Goal: Task Accomplishment & Management: Complete application form

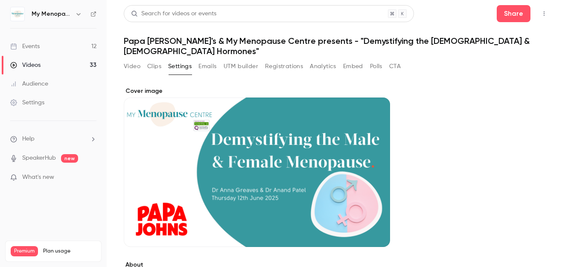
scroll to position [223, 0]
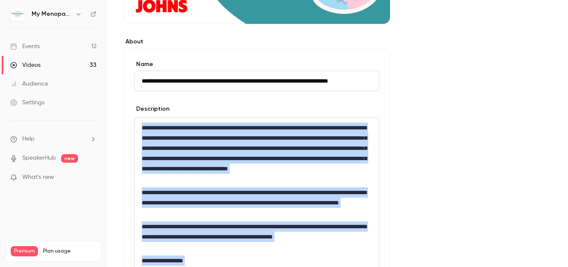
click at [40, 48] on link "Events 12" at bounding box center [53, 46] width 107 height 19
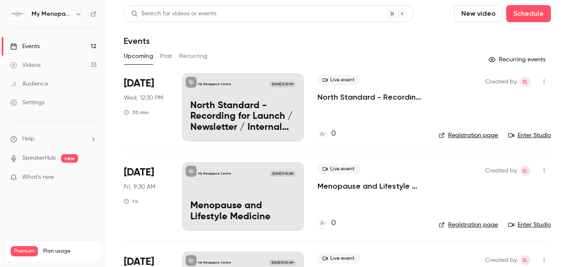
click at [78, 14] on icon "button" at bounding box center [78, 14] width 7 height 7
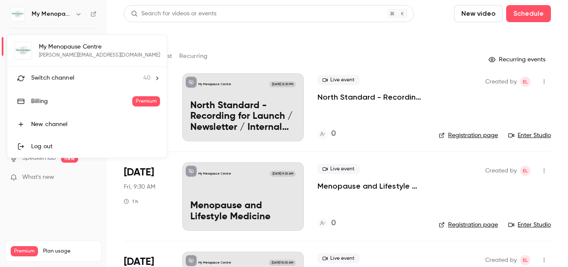
click at [55, 82] on span "Switch channel" at bounding box center [52, 78] width 43 height 9
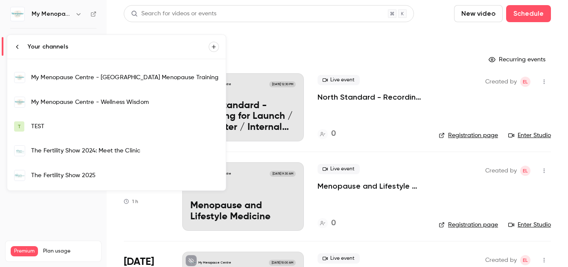
scroll to position [673, 0]
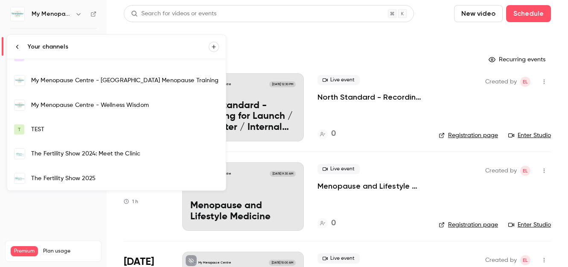
click at [73, 105] on div "My Menopause Centre - Wellness Wisdom" at bounding box center [125, 105] width 188 height 9
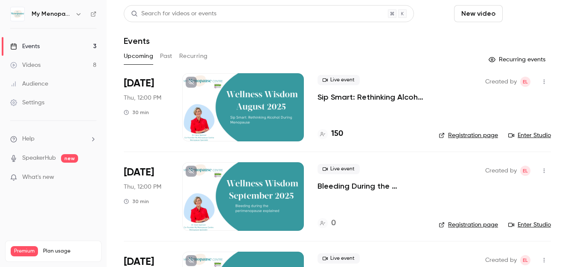
click at [537, 13] on button "Schedule" at bounding box center [528, 13] width 45 height 17
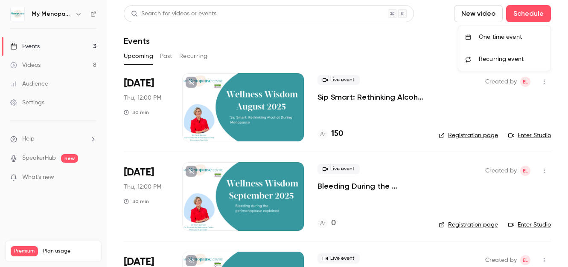
click at [487, 37] on div "One time event" at bounding box center [510, 37] width 65 height 9
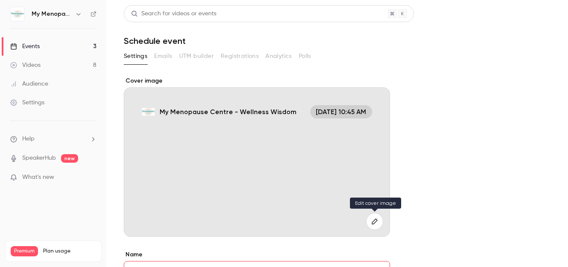
click at [373, 221] on icon "button" at bounding box center [374, 222] width 6 height 6
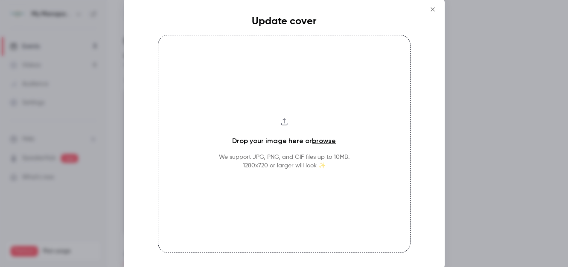
click at [322, 141] on link "browse" at bounding box center [324, 141] width 24 height 8
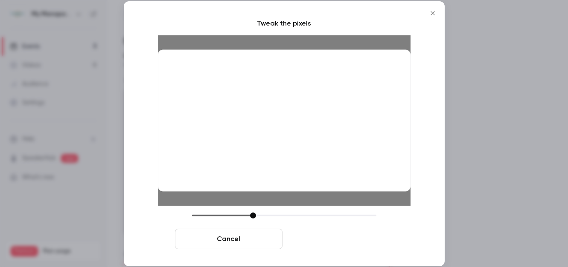
click at [327, 239] on button "Crop and save" at bounding box center [339, 239] width 107 height 20
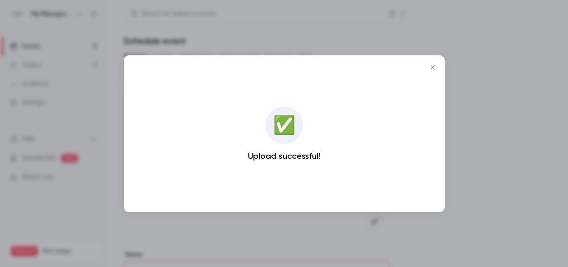
click at [452, 123] on div at bounding box center [284, 133] width 568 height 267
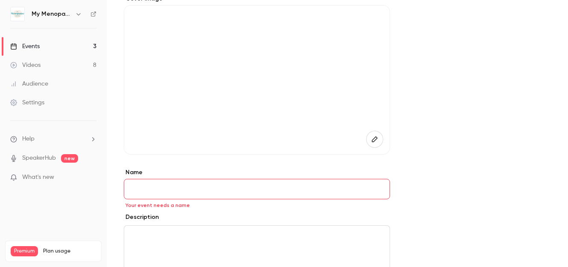
scroll to position [93, 0]
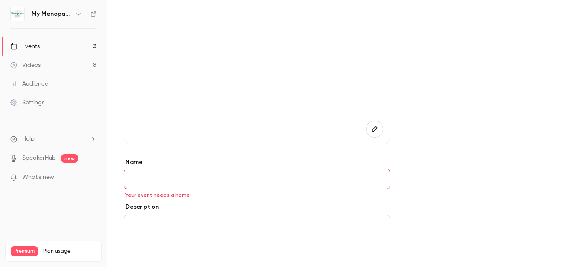
click at [159, 184] on input "Name" at bounding box center [257, 179] width 266 height 20
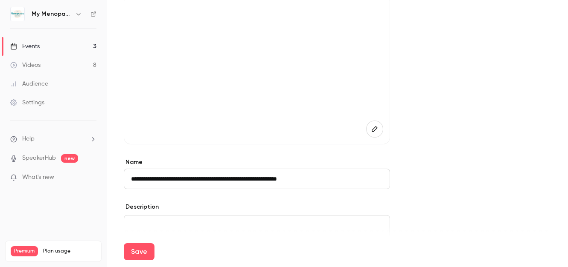
type input "**********"
click at [139, 220] on div "editor" at bounding box center [256, 253] width 265 height 75
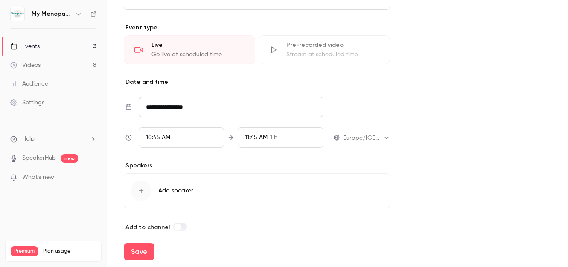
scroll to position [380, 0]
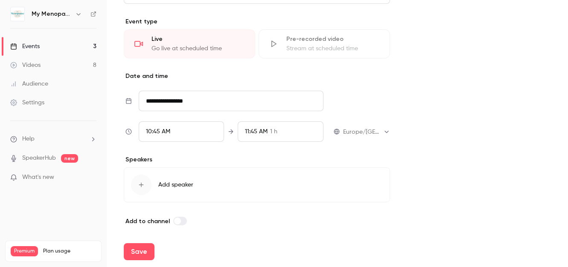
click at [197, 99] on input "**********" at bounding box center [231, 101] width 185 height 20
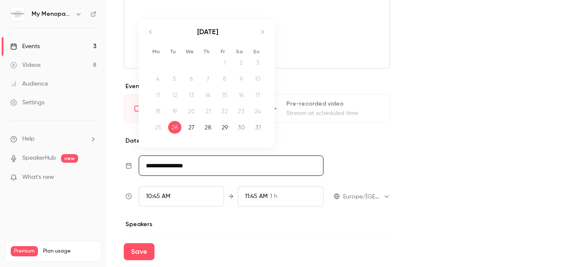
scroll to position [307, 0]
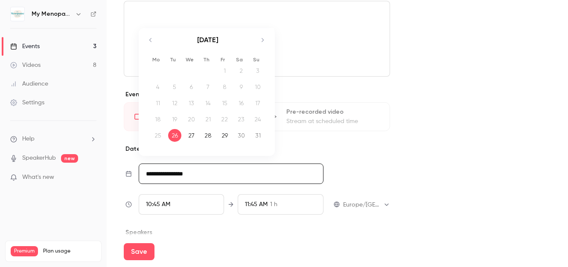
click at [264, 40] on icon "Move forward to switch to the next month." at bounding box center [262, 40] width 10 height 10
click at [262, 40] on icon "Move forward to switch to the next month." at bounding box center [262, 40] width 10 height 10
click at [209, 136] on div "27" at bounding box center [207, 135] width 13 height 13
type input "**********"
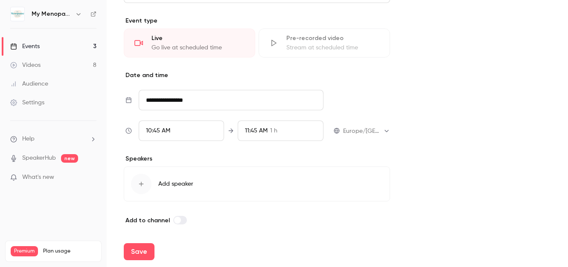
scroll to position [381, 0]
click at [188, 128] on div "10:45 AM" at bounding box center [182, 130] width 86 height 20
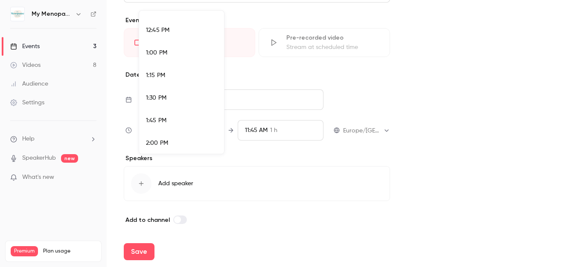
scroll to position [1107, 0]
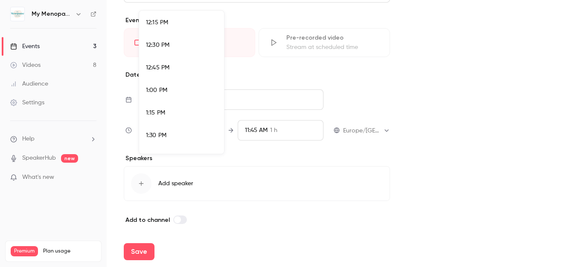
click at [184, 46] on div "12:30 PM" at bounding box center [181, 45] width 71 height 9
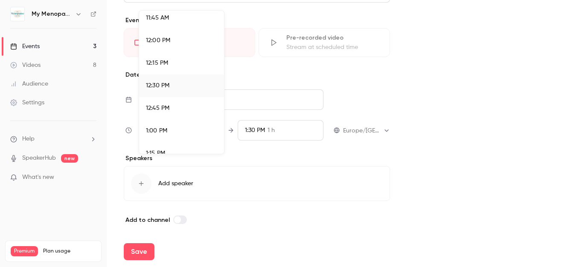
scroll to position [1066, 0]
click at [184, 39] on div "12:00 PM" at bounding box center [181, 41] width 71 height 9
click at [278, 133] on div at bounding box center [284, 133] width 568 height 267
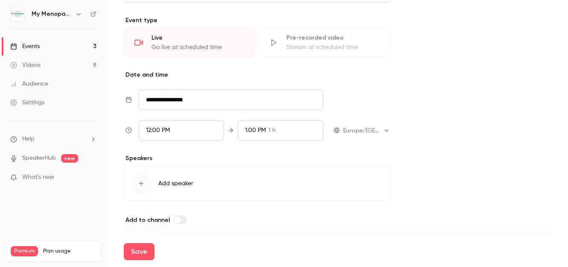
click at [278, 133] on div "1:00 PM 1 h" at bounding box center [281, 130] width 86 height 20
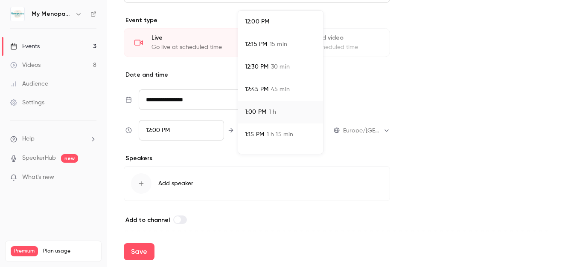
click at [284, 66] on span "30 min" at bounding box center [280, 67] width 19 height 9
click at [177, 185] on div at bounding box center [284, 133] width 568 height 267
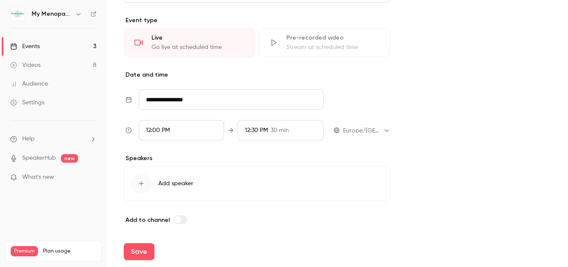
click at [170, 183] on span "Add speaker" at bounding box center [175, 184] width 35 height 9
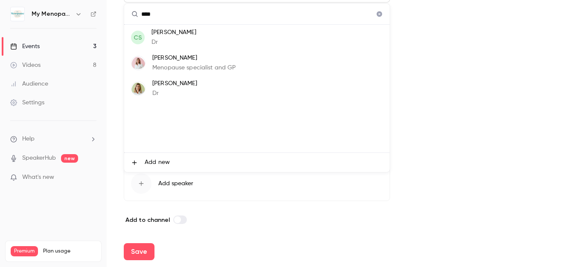
type input "****"
click at [173, 57] on p "[PERSON_NAME]" at bounding box center [194, 58] width 84 height 9
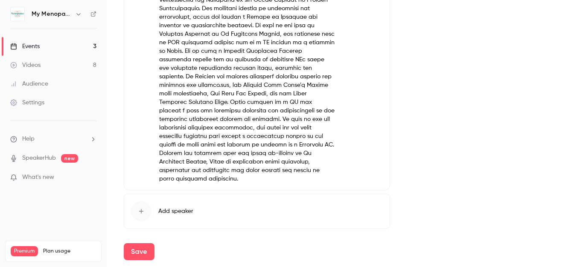
scroll to position [627, 0]
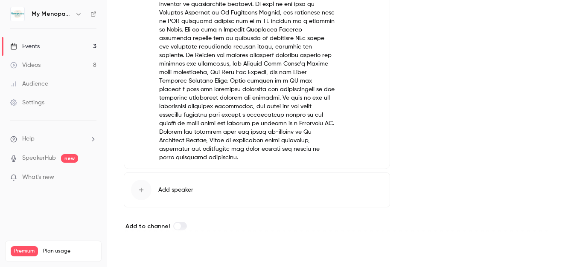
click at [136, 256] on button "Save" at bounding box center [139, 251] width 31 height 17
type input "**********"
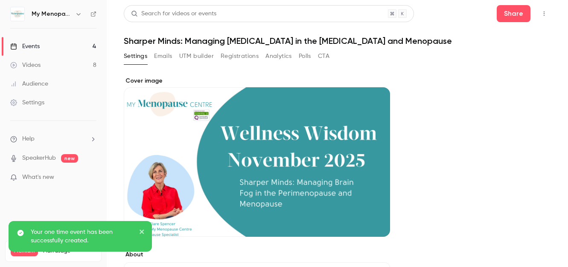
click at [33, 48] on div "Events" at bounding box center [24, 46] width 29 height 9
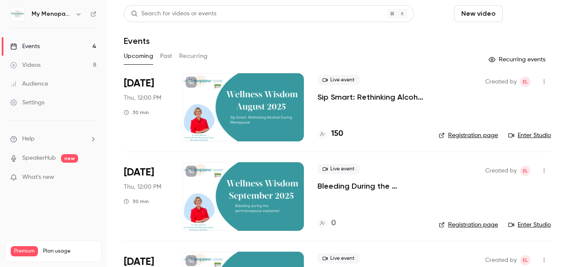
click at [529, 13] on button "Schedule" at bounding box center [528, 13] width 45 height 17
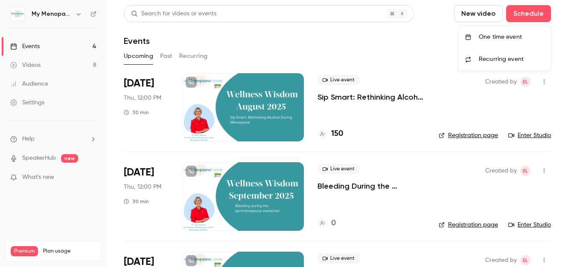
click at [498, 38] on div "One time event" at bounding box center [510, 37] width 65 height 9
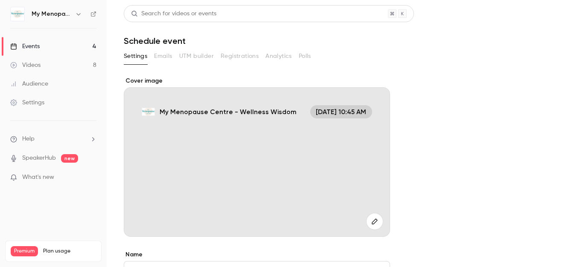
scroll to position [14, 0]
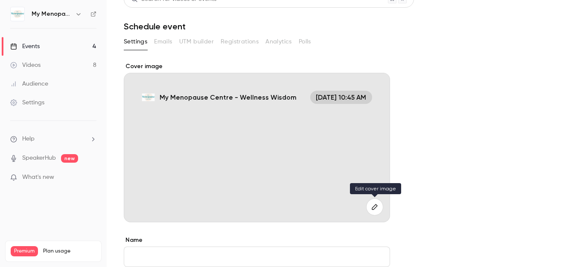
click at [375, 206] on icon "button" at bounding box center [374, 207] width 9 height 7
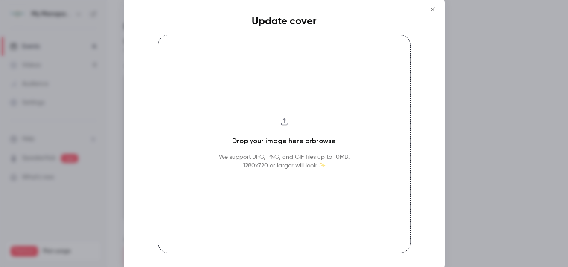
click at [325, 141] on link "browse" at bounding box center [324, 141] width 24 height 8
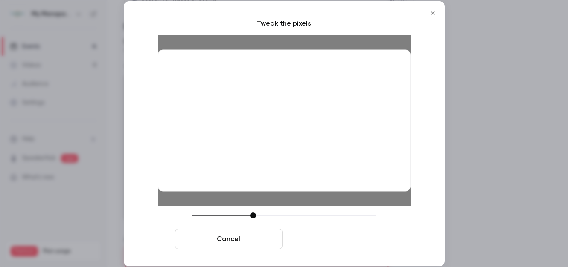
click at [335, 240] on button "Crop and save" at bounding box center [339, 239] width 107 height 20
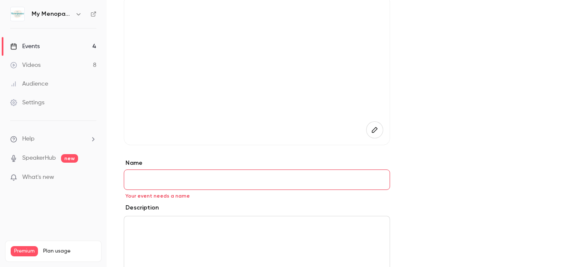
scroll to position [99, 0]
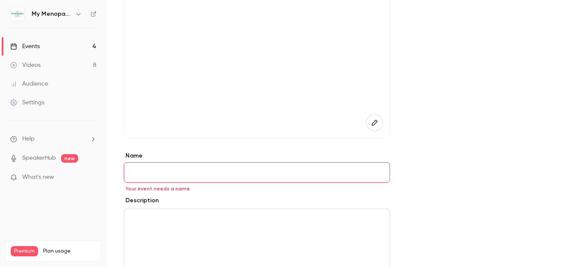
click at [155, 171] on input "Name" at bounding box center [257, 172] width 266 height 20
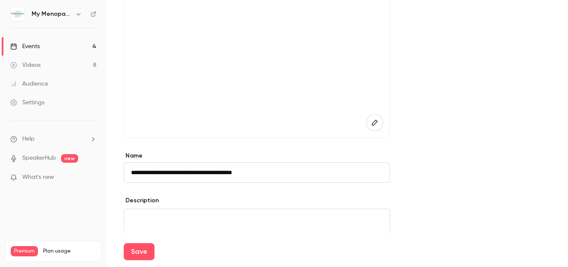
type input "**********"
click at [139, 218] on p "editor" at bounding box center [257, 219] width 252 height 10
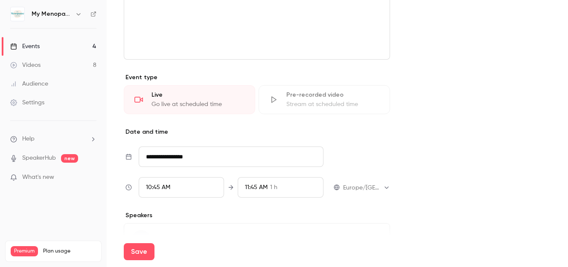
scroll to position [325, 0]
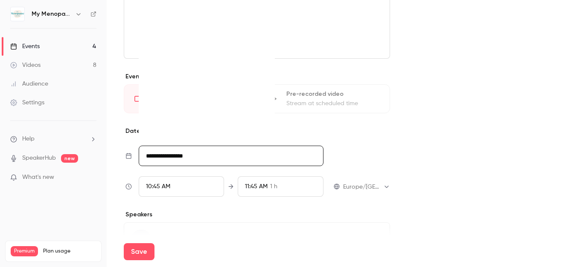
click at [188, 155] on input "**********" at bounding box center [231, 156] width 185 height 20
click at [264, 20] on icon "Move forward to switch to the next month." at bounding box center [262, 22] width 10 height 10
click at [262, 22] on icon "Move forward to switch to the next month." at bounding box center [262, 22] width 10 height 10
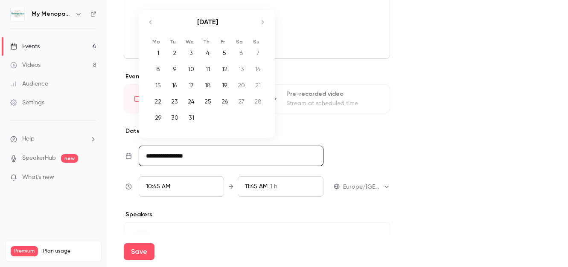
click at [210, 85] on div "18" at bounding box center [207, 85] width 13 height 13
type input "**********"
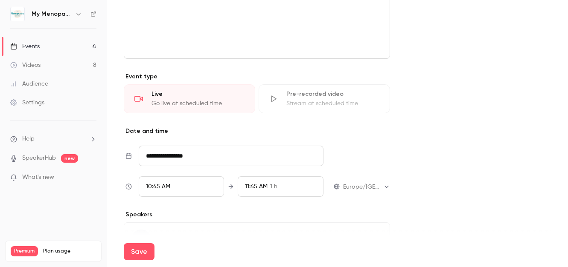
click at [176, 183] on div "10:45 AM" at bounding box center [182, 187] width 86 height 20
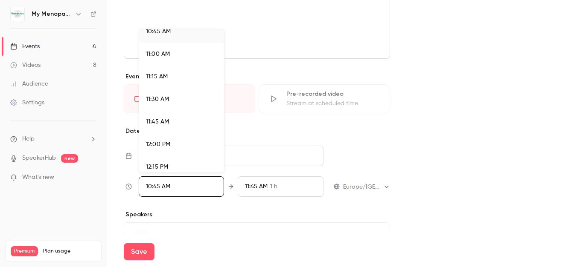
scroll to position [986, 0]
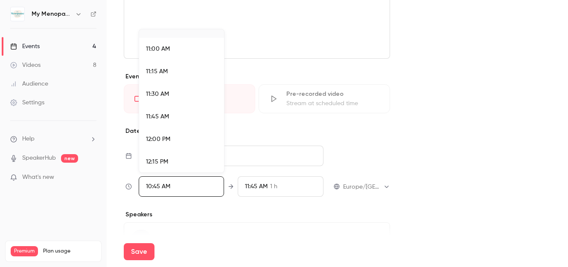
click at [171, 135] on div "12:00 PM" at bounding box center [181, 139] width 71 height 9
click at [276, 188] on div at bounding box center [284, 133] width 568 height 267
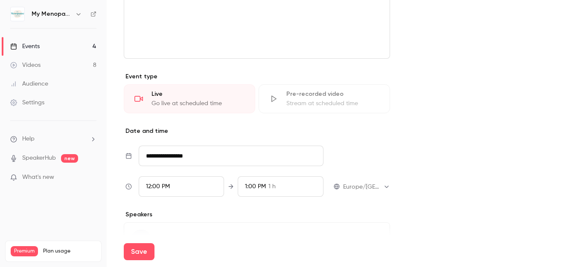
scroll to position [972, 0]
click at [276, 188] on div "1:00 PM 1 h" at bounding box center [281, 187] width 86 height 20
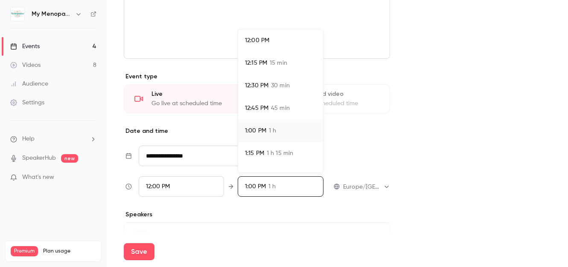
click at [283, 93] on li "12:30 PM 30 min" at bounding box center [280, 86] width 85 height 23
click at [237, 209] on div at bounding box center [284, 133] width 568 height 267
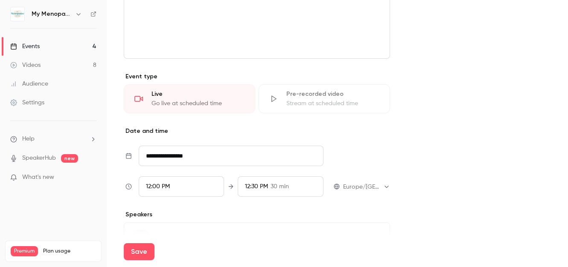
scroll to position [383, 0]
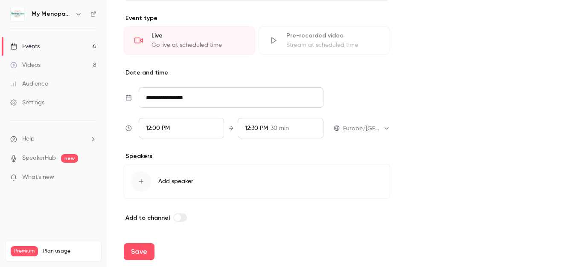
click at [174, 188] on button "Add speaker" at bounding box center [257, 181] width 266 height 35
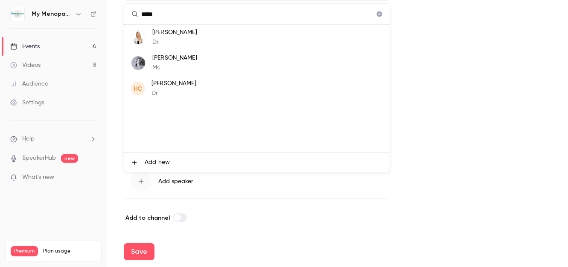
type input "*****"
click at [186, 56] on p "[PERSON_NAME]" at bounding box center [174, 58] width 45 height 9
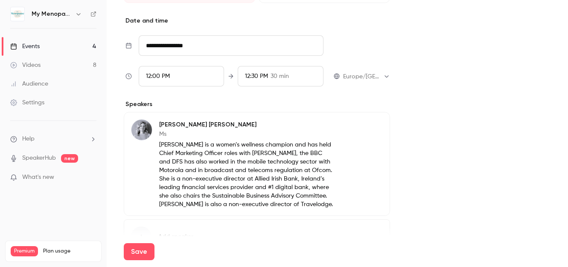
scroll to position [491, 0]
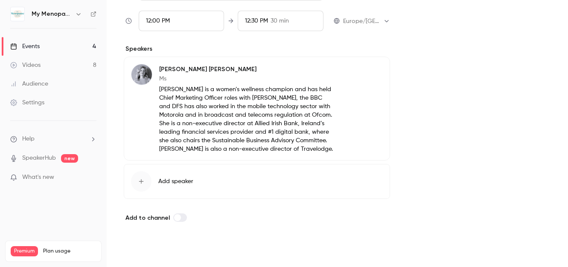
click at [141, 251] on button "Save" at bounding box center [139, 251] width 31 height 17
type input "**********"
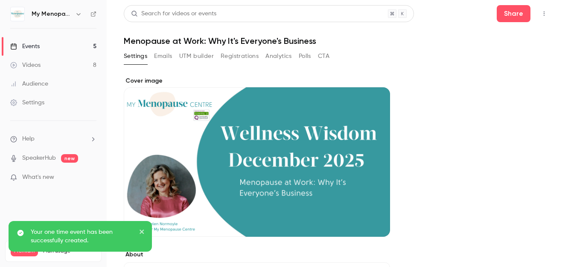
click at [30, 47] on div "Events" at bounding box center [24, 46] width 29 height 9
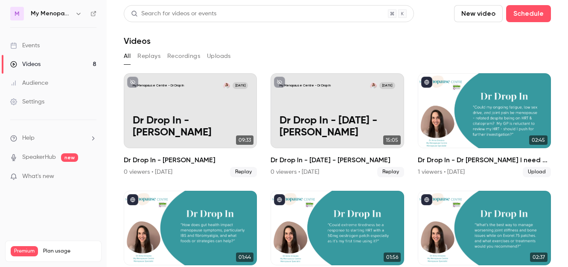
click at [78, 13] on icon "button" at bounding box center [78, 13] width 7 height 7
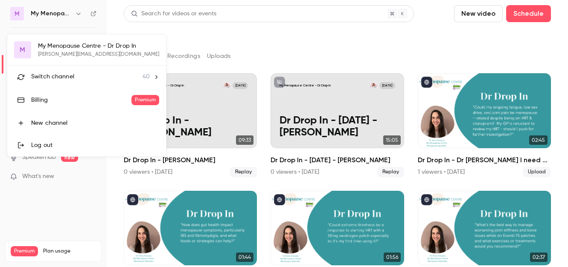
click at [72, 73] on span "Switch channel" at bounding box center [52, 76] width 43 height 9
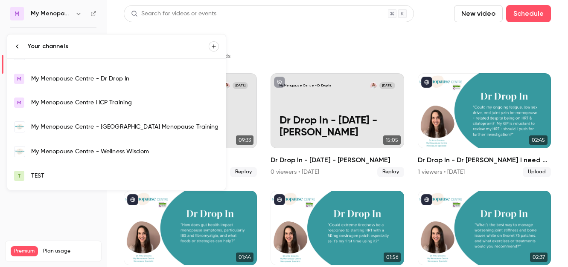
scroll to position [677, 0]
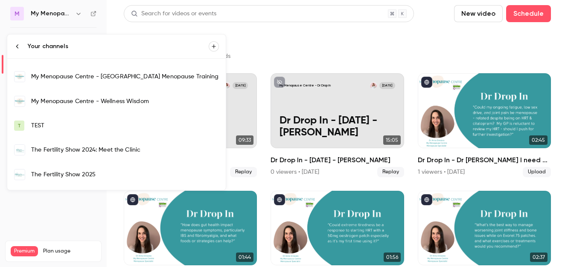
click at [69, 97] on div "My Menopause Centre - Wellness Wisdom" at bounding box center [125, 101] width 188 height 9
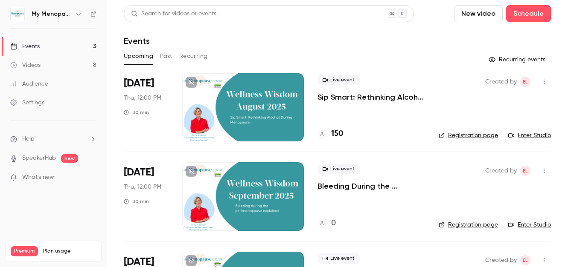
click at [221, 85] on div at bounding box center [243, 107] width 122 height 68
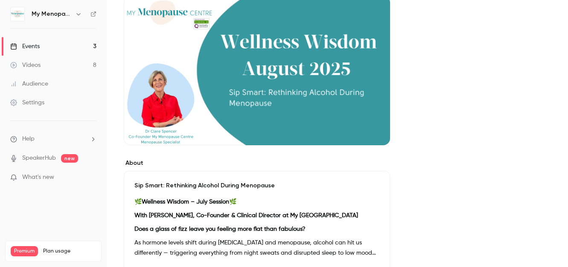
scroll to position [103, 0]
